Goal: Task Accomplishment & Management: Manage account settings

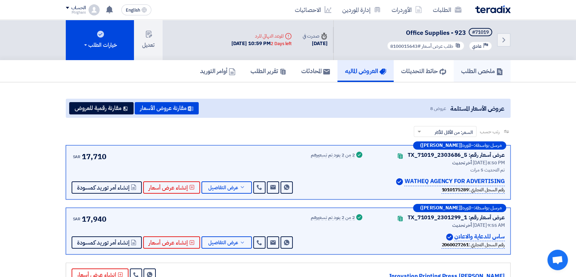
click at [483, 74] on h5 "ملخص الطلب" at bounding box center [482, 71] width 42 height 8
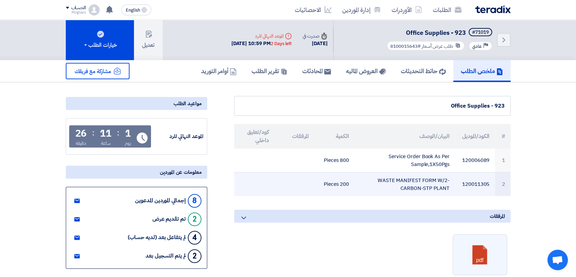
drag, startPoint x: 380, startPoint y: 178, endPoint x: 385, endPoint y: 185, distance: 8.7
click at [385, 185] on td "WASTE MANIFEST FORM W/2-CARBON-STP PLANT" at bounding box center [405, 184] width 100 height 24
click at [386, 185] on td "WASTE MANIFEST FORM W/2-CARBON-STP PLANT" at bounding box center [405, 184] width 100 height 24
click at [378, 177] on td "WASTE MANIFEST FORM W/2-CARBON-STP PLANT" at bounding box center [405, 184] width 100 height 24
drag, startPoint x: 380, startPoint y: 179, endPoint x: 394, endPoint y: 181, distance: 14.4
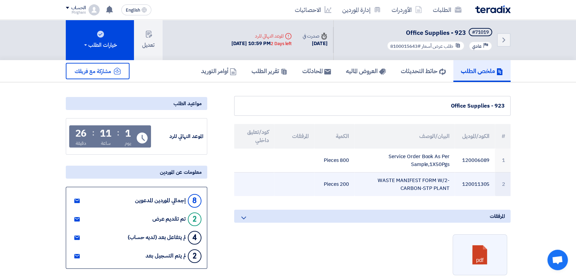
click at [394, 181] on td "WASTE MANIFEST FORM W/2-CARBON-STP PLANT" at bounding box center [405, 184] width 100 height 24
click at [450, 188] on td "WASTE MANIFEST FORM W/2-CARBON-STP PLANT" at bounding box center [405, 184] width 100 height 24
drag, startPoint x: 449, startPoint y: 179, endPoint x: 383, endPoint y: 185, distance: 65.7
click at [383, 185] on td "WASTE MANIFEST FORM W/2-CARBON-STP PLANT" at bounding box center [405, 184] width 100 height 24
click at [389, 192] on td "WASTE MANIFEST FORM W/2-CARBON-STP PLANT" at bounding box center [405, 184] width 100 height 24
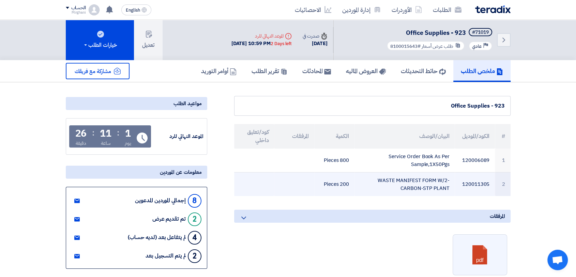
drag, startPoint x: 449, startPoint y: 179, endPoint x: 389, endPoint y: 189, distance: 61.2
click at [389, 189] on td "WASTE MANIFEST FORM W/2-CARBON-STP PLANT" at bounding box center [405, 184] width 100 height 24
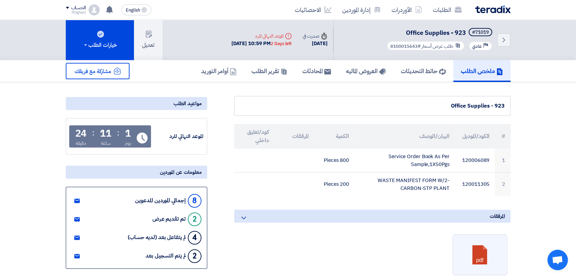
click at [355, 74] on h5 "العروض الماليه" at bounding box center [366, 71] width 40 height 8
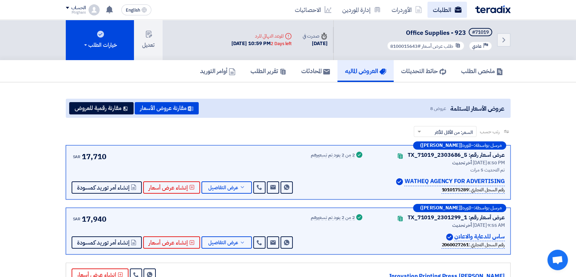
click at [446, 10] on link "الطلبات" at bounding box center [448, 10] width 40 height 16
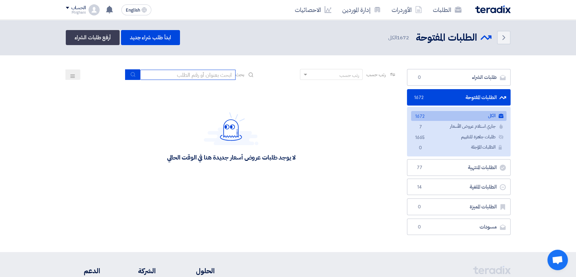
click at [191, 70] on input at bounding box center [187, 75] width 95 height 10
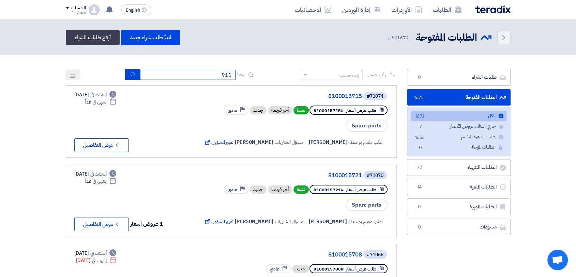
type input "911"
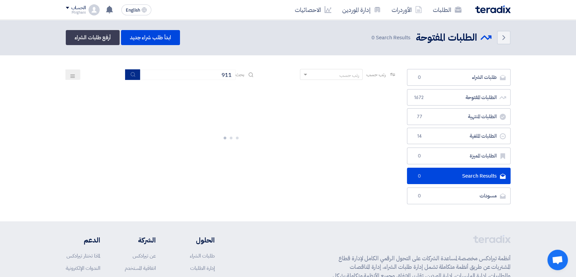
click at [134, 73] on icon "submit" at bounding box center [132, 74] width 5 height 5
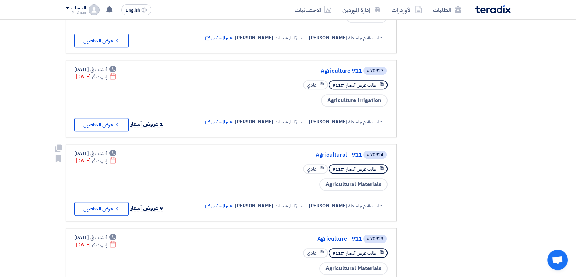
scroll to position [645, 0]
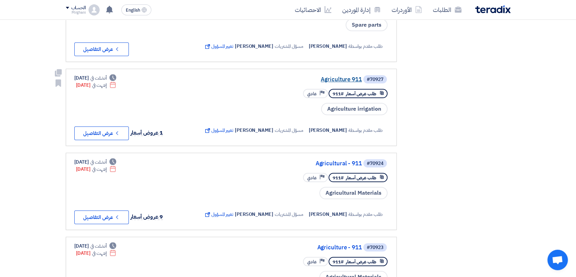
click at [340, 76] on link "Agriculture 911" at bounding box center [294, 79] width 136 height 6
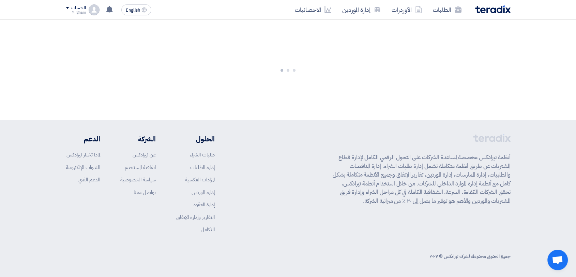
scroll to position [0, 0]
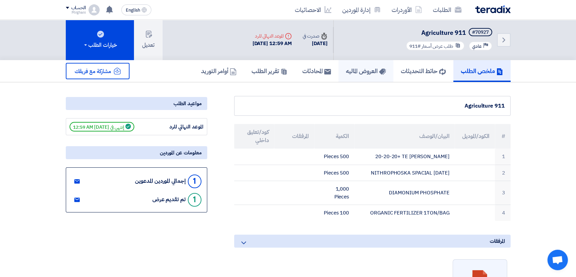
click at [361, 64] on link "العروض الماليه" at bounding box center [366, 71] width 55 height 22
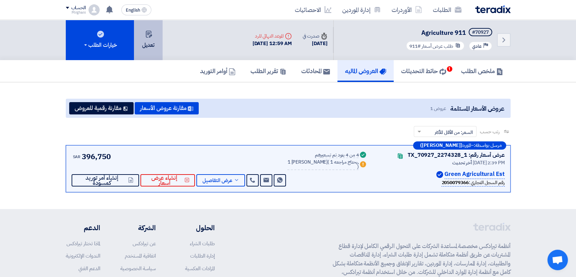
click at [137, 30] on button "تعديل" at bounding box center [148, 40] width 29 height 40
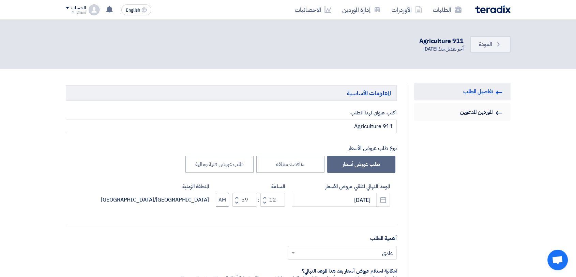
click at [452, 116] on link "Invited Suppliers الموردين المدعوين" at bounding box center [462, 112] width 97 height 18
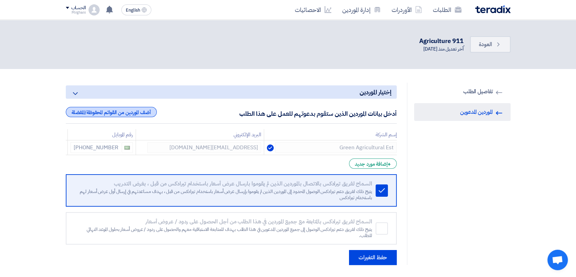
click at [125, 111] on div "أضف الموردين من القوائم المحفوظة/المفضلة" at bounding box center [111, 112] width 91 height 10
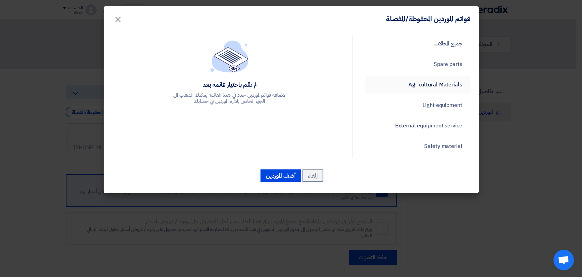
click at [427, 89] on link "Agricultural Materials" at bounding box center [418, 85] width 106 height 18
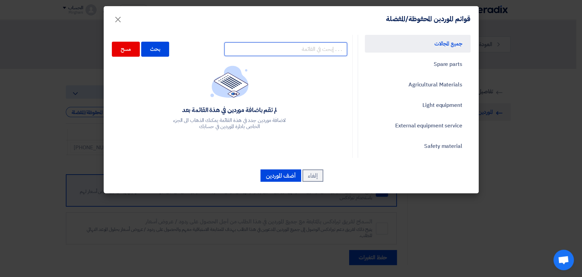
click at [279, 48] on input "text" at bounding box center [285, 49] width 123 height 14
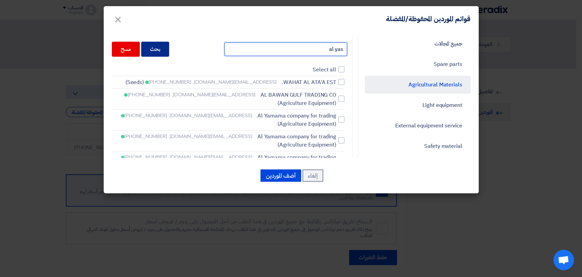
type input "al yas"
click at [169, 43] on div "بحث" at bounding box center [155, 49] width 28 height 15
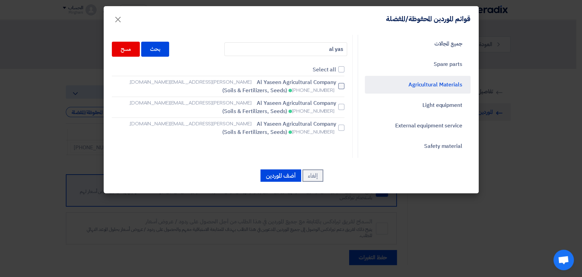
click at [341, 90] on label "[PERSON_NAME] Agricultural Company [PERSON_NAME][EMAIL_ADDRESS][DOMAIN_NAME], […" at bounding box center [228, 86] width 233 height 16
click at [336, 88] on input "[PERSON_NAME] Agricultural Company [PERSON_NAME][EMAIL_ADDRESS][DOMAIN_NAME], […" at bounding box center [334, 86] width 4 height 4
checkbox input "true"
click at [288, 173] on button "أضف الموردين" at bounding box center [281, 175] width 41 height 12
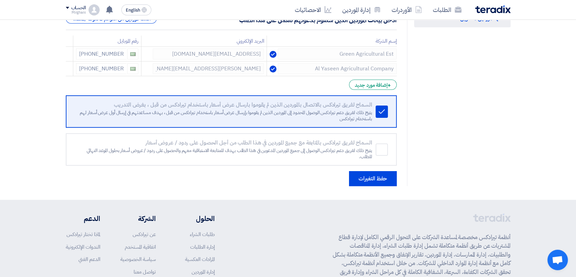
scroll to position [172, 0]
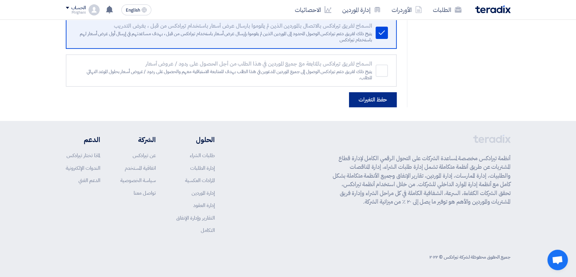
click at [372, 103] on button "حفظ التغيرات" at bounding box center [373, 99] width 48 height 15
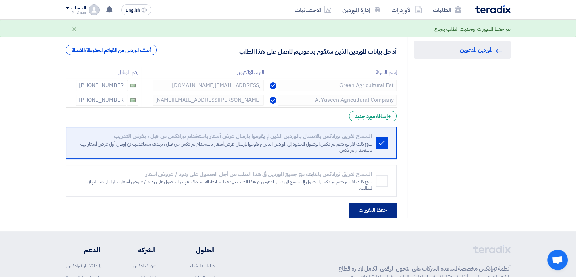
scroll to position [0, 0]
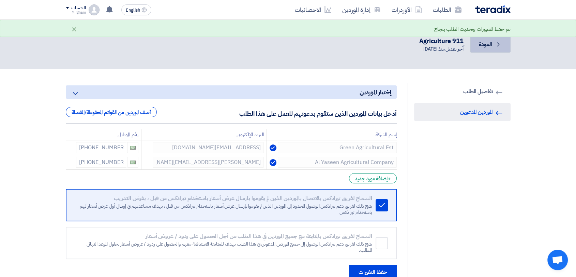
click at [486, 44] on span "العودة" at bounding box center [485, 44] width 13 height 8
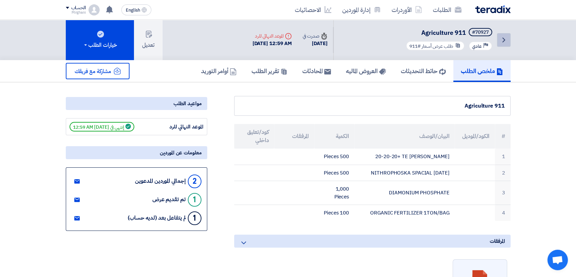
click at [498, 41] on link "Back" at bounding box center [504, 40] width 14 height 14
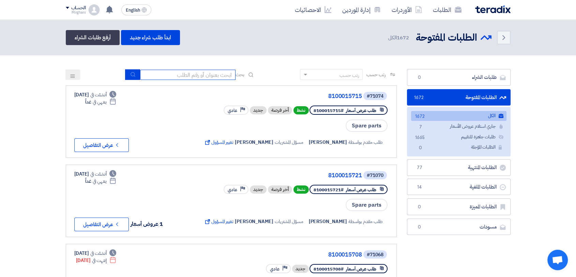
click at [189, 74] on input at bounding box center [187, 75] width 95 height 10
type input "911"
click at [122, 69] on div "رتب حسب رتب حسب بحث 911" at bounding box center [231, 77] width 331 height 16
click at [130, 72] on icon "submit" at bounding box center [132, 74] width 5 height 5
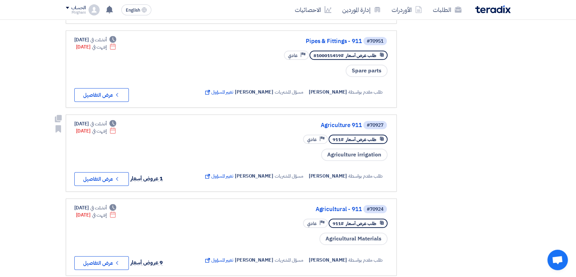
scroll to position [569, 0]
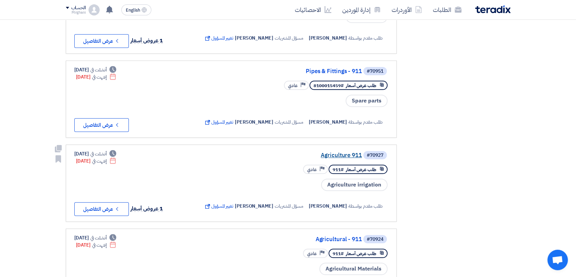
click at [343, 152] on link "Agriculture 911" at bounding box center [294, 155] width 136 height 6
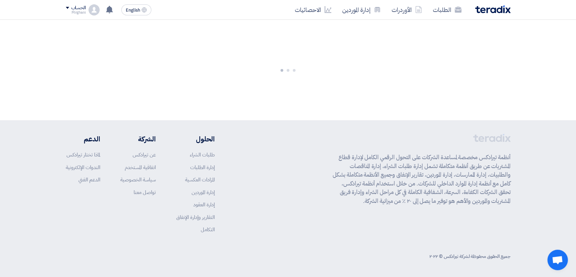
scroll to position [0, 0]
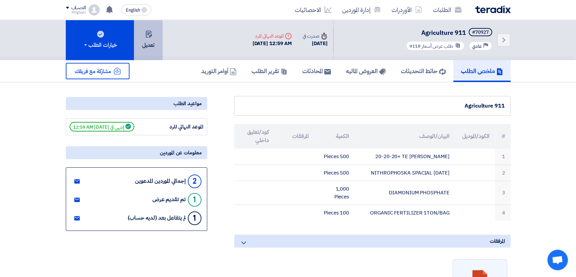
click at [137, 42] on button "تعديل" at bounding box center [148, 40] width 29 height 40
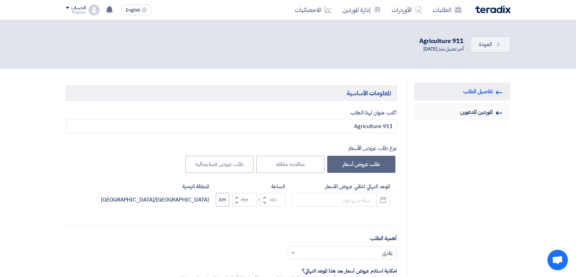
type input "[DATE]"
type input "12"
type input "59"
click at [382, 196] on use "button" at bounding box center [384, 199] width 6 height 6
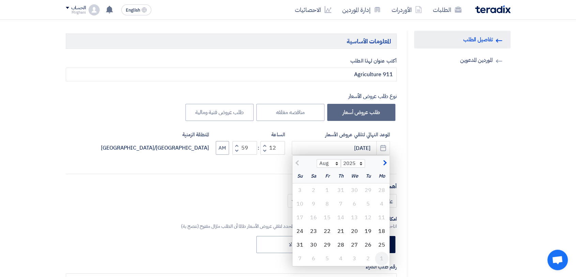
scroll to position [114, 0]
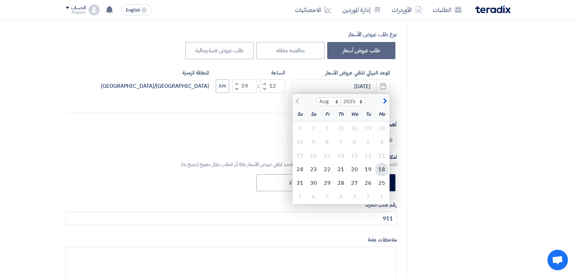
click at [382, 168] on div "18" at bounding box center [382, 169] width 14 height 14
type input "[DATE]"
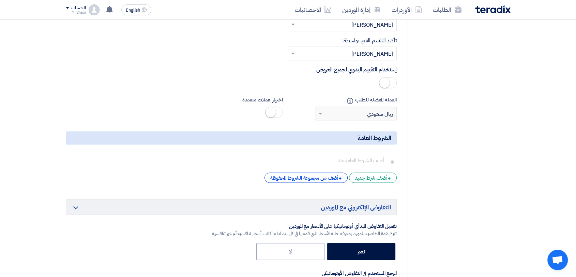
scroll to position [1282, 0]
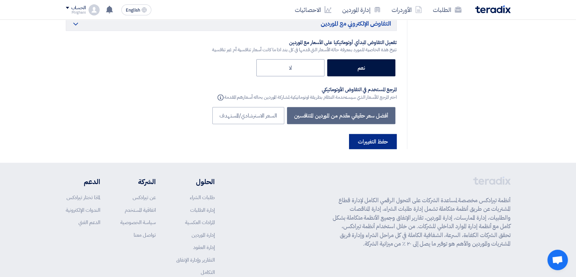
click at [381, 134] on button "حفظ التغييرات" at bounding box center [373, 141] width 48 height 15
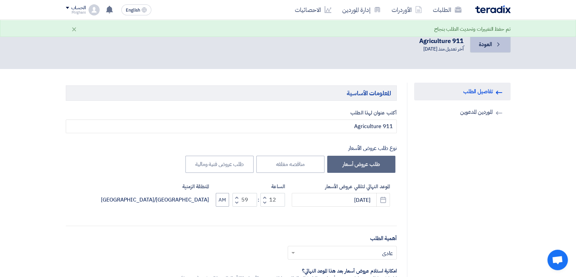
click at [488, 43] on span "العودة" at bounding box center [485, 44] width 13 height 8
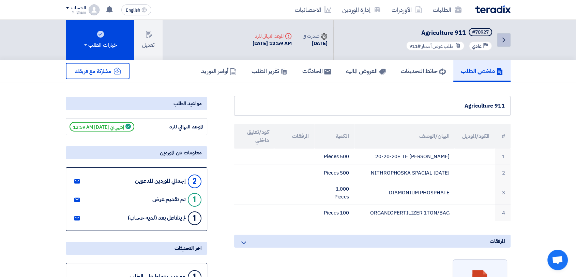
click at [509, 36] on link "Back" at bounding box center [504, 40] width 14 height 14
